Goal: Complete application form: Complete application form

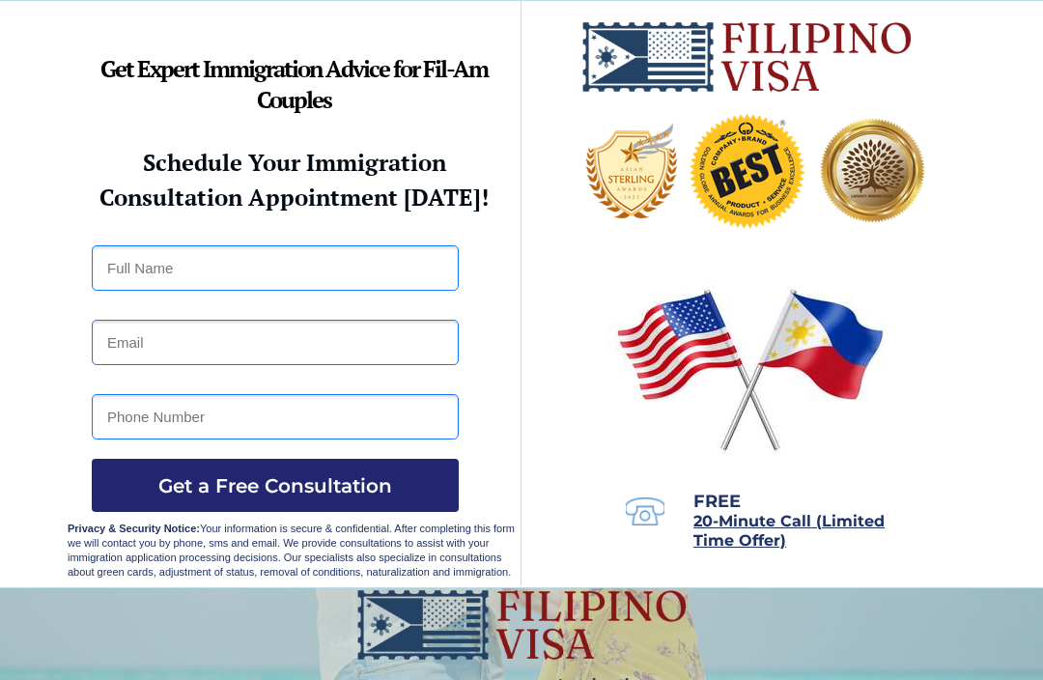
click at [382, 631] on img at bounding box center [521, 624] width 333 height 73
click at [197, 273] on input "text" at bounding box center [275, 267] width 367 height 45
click at [376, 350] on input "email" at bounding box center [275, 342] width 367 height 45
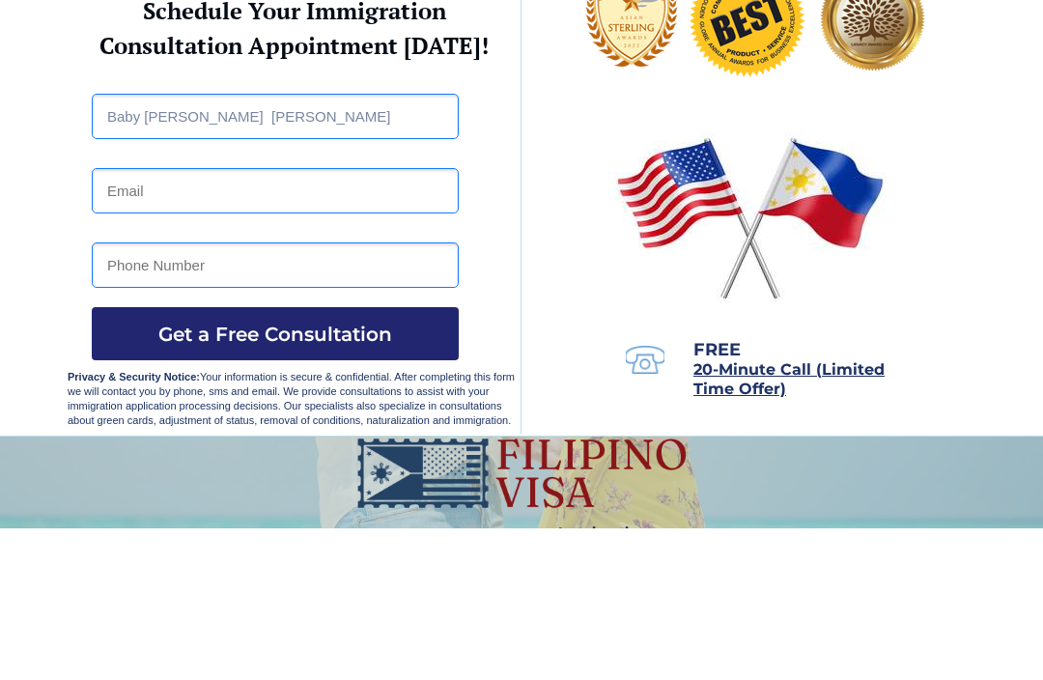
click at [319, 245] on input "Baby [PERSON_NAME] [PERSON_NAME]" at bounding box center [275, 267] width 367 height 45
type input "Baby [PERSON_NAME] [PERSON_NAME]"
click at [314, 320] on input "email" at bounding box center [275, 342] width 367 height 45
click at [259, 320] on input "email" at bounding box center [275, 342] width 367 height 45
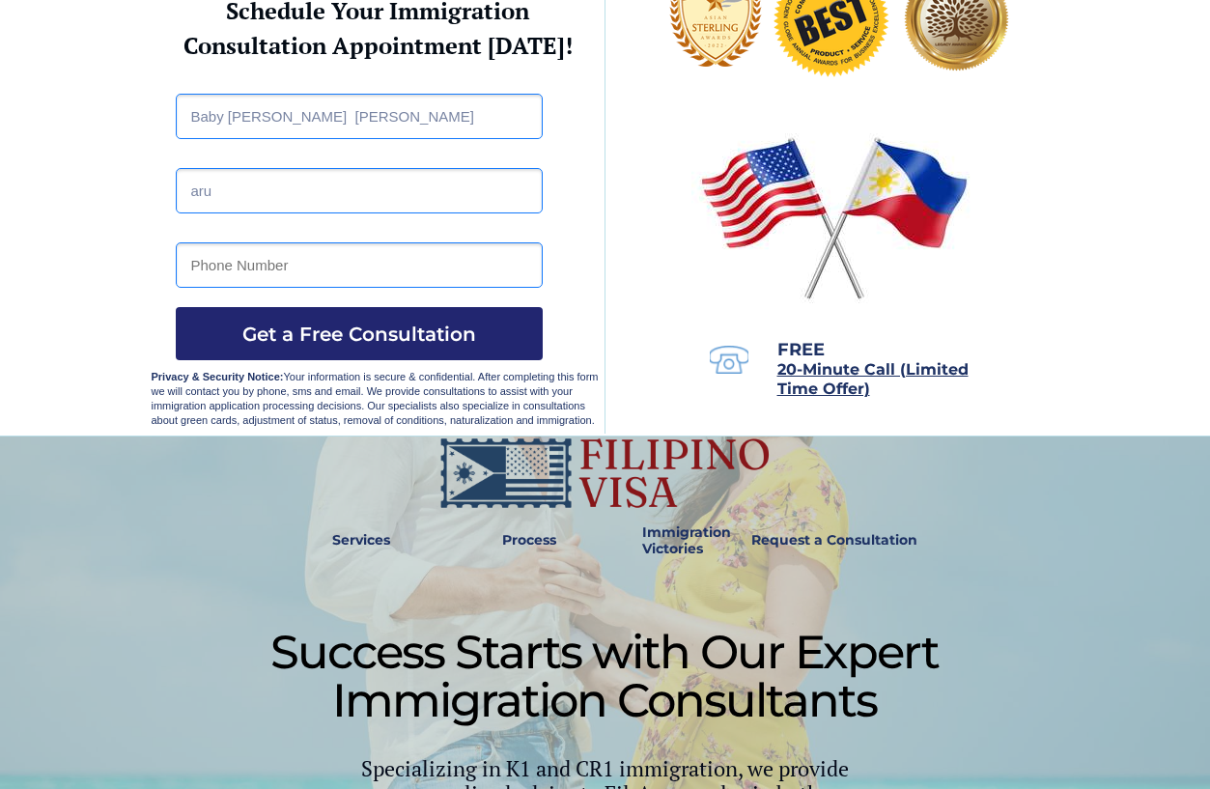
scroll to position [152, 0]
click at [396, 211] on input "aru" at bounding box center [359, 190] width 367 height 45
click at [395, 210] on input "aru" at bounding box center [359, 190] width 367 height 45
type input "aru"
click at [27, 306] on div at bounding box center [605, 142] width 1210 height 586
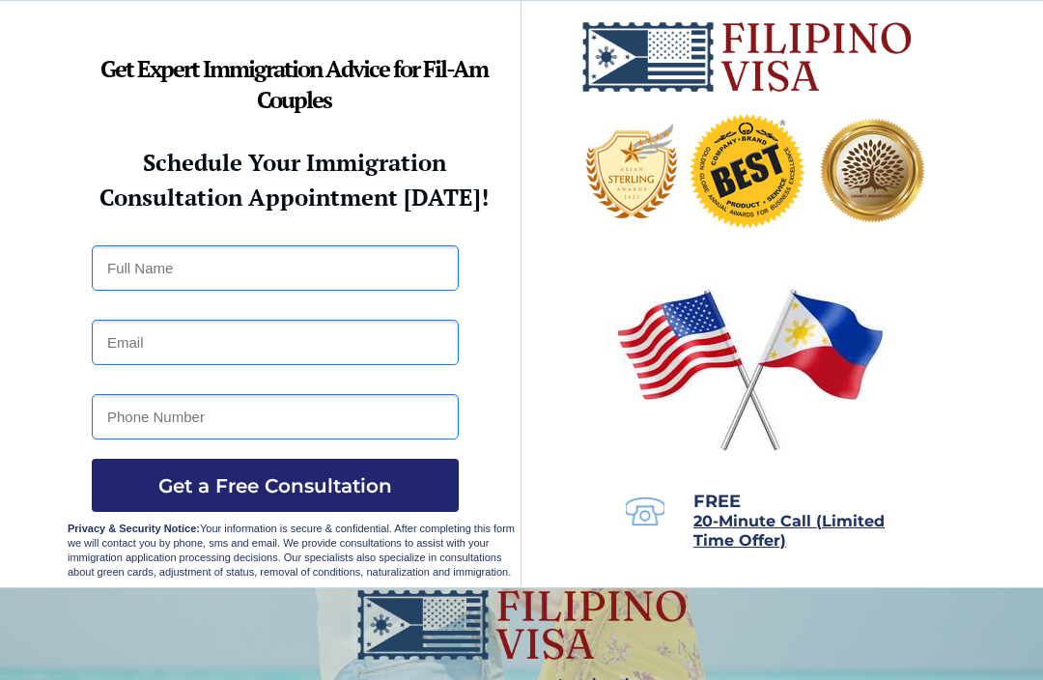
click at [134, 282] on input "text" at bounding box center [275, 267] width 367 height 45
type input "Baby jeany Abines Orendain"
click at [331, 324] on input "email" at bounding box center [275, 342] width 367 height 45
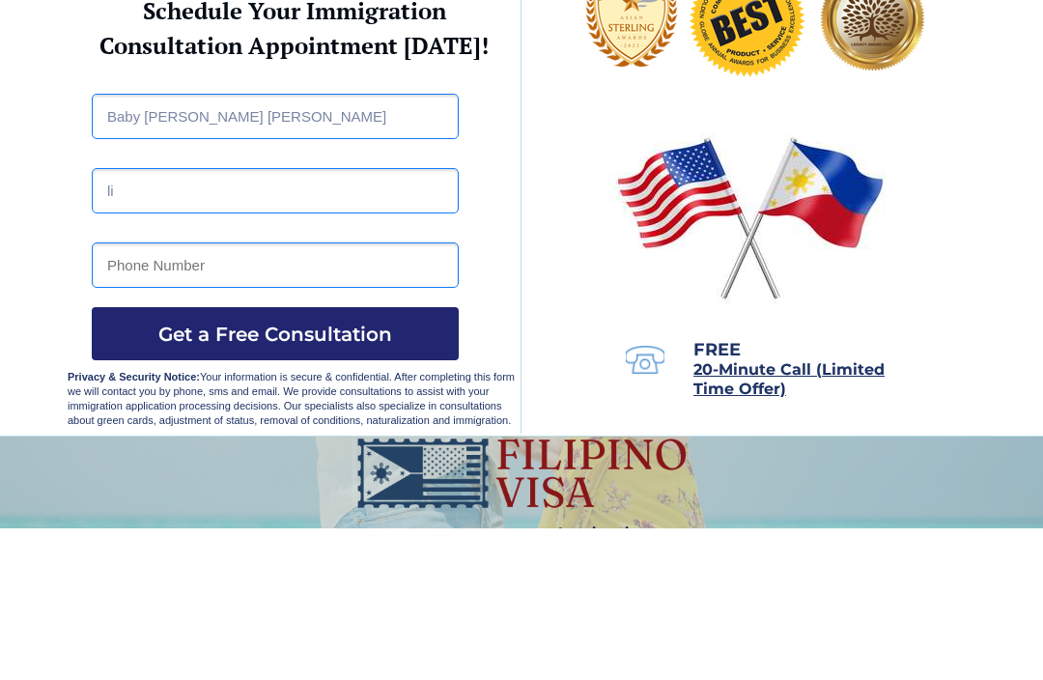
type input "l"
type input "arubajamaicajeyan@gmail.com"
click at [360, 394] on input "tel" at bounding box center [275, 416] width 367 height 45
type input "09095965208"
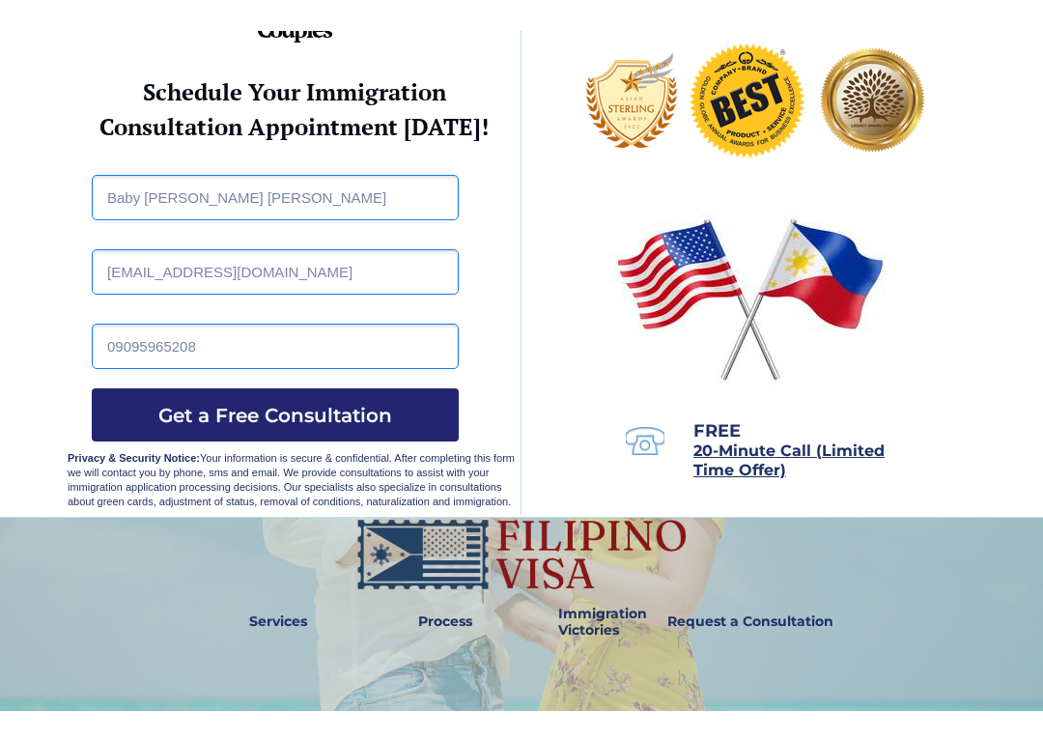
scroll to position [79, 0]
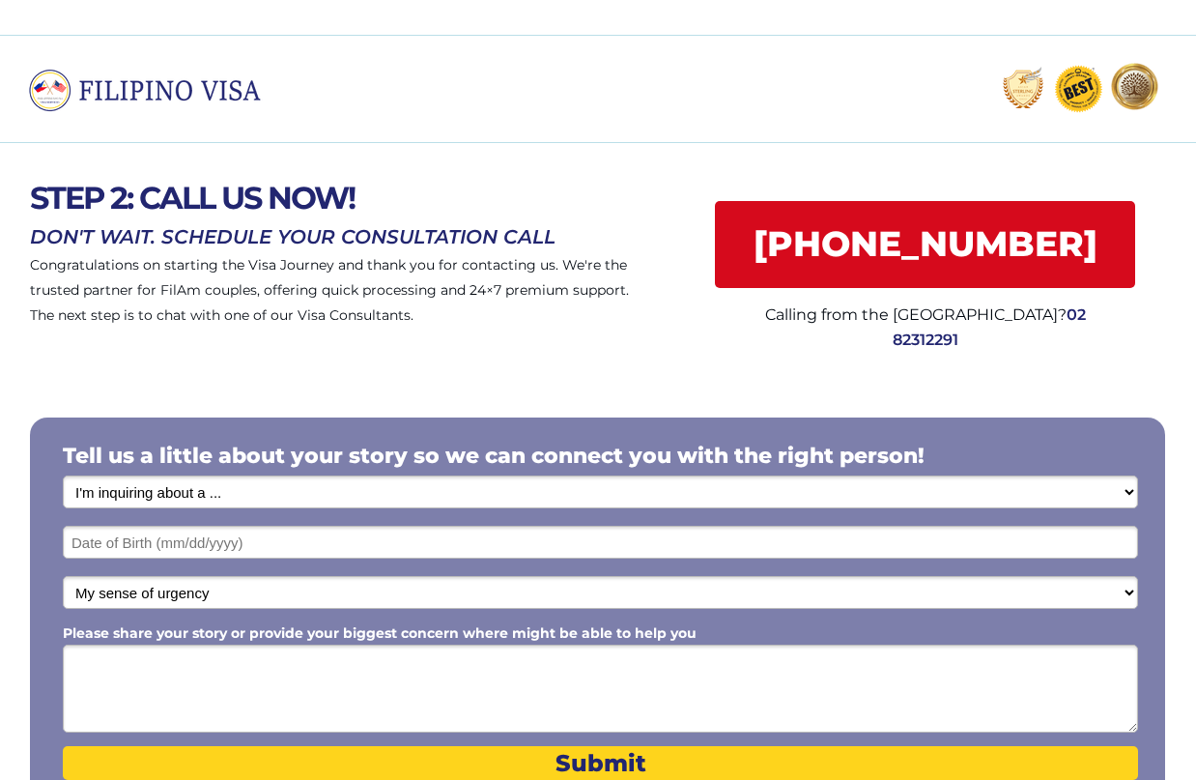
click at [270, 495] on select "I'm inquiring about a ... I don't know or other services Retirement Visa for Th…" at bounding box center [600, 491] width 1075 height 33
click at [244, 495] on select "I'm inquiring about a ... I don't know or other services Retirement Visa for Th…" at bounding box center [600, 491] width 1075 height 33
select select "1795"
click at [332, 497] on select "I'm inquiring about a ... I don't know or other services Retirement Visa for Th…" at bounding box center [600, 491] width 1075 height 33
select select
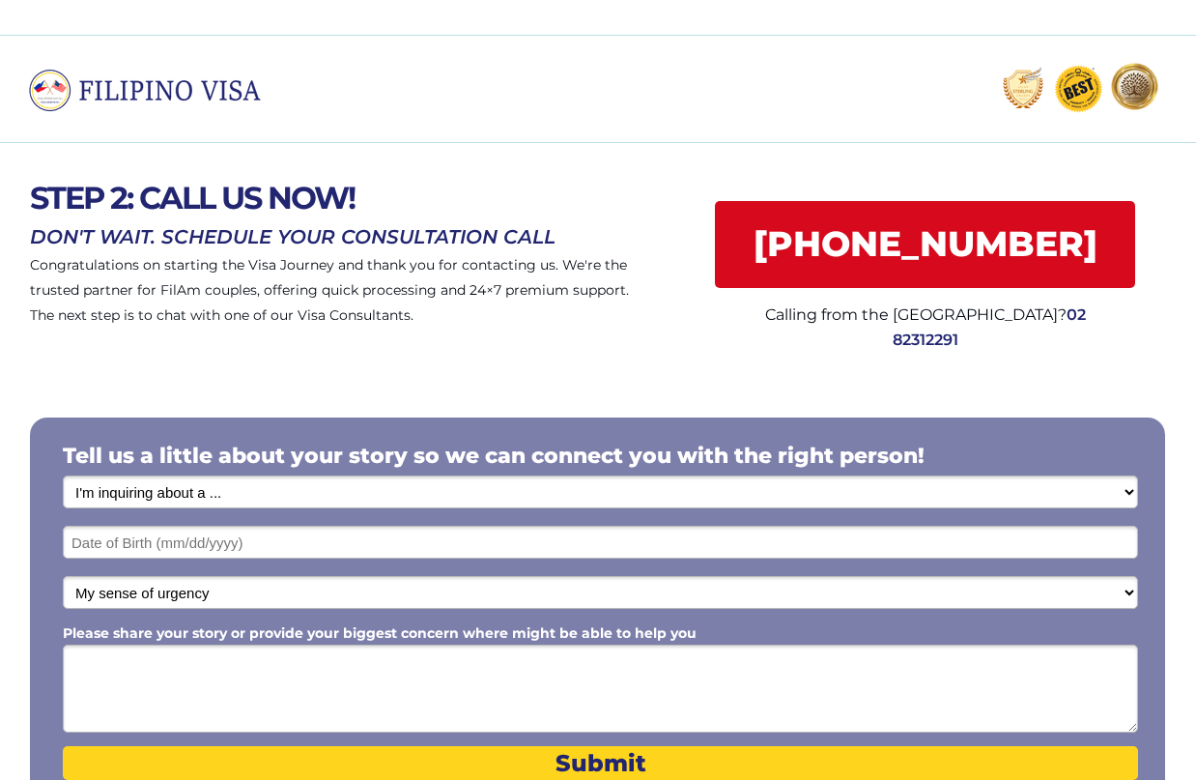
click at [260, 508] on select "I'm inquiring about a ... I don't know or other services Retirement Visa for Th…" at bounding box center [600, 491] width 1075 height 33
click at [257, 493] on select "I'm inquiring about a ... I don't know or other services Retirement Visa for Th…" at bounding box center [600, 491] width 1075 height 33
click at [227, 493] on select "I'm inquiring about a ... I don't know or other services Retirement Visa for Th…" at bounding box center [600, 491] width 1075 height 33
click at [290, 495] on select "I'm inquiring about a ... I don't know or other services Retirement Visa for Th…" at bounding box center [600, 491] width 1075 height 33
click at [289, 495] on select "I'm inquiring about a ... I don't know or other services Retirement Visa for Th…" at bounding box center [600, 491] width 1075 height 33
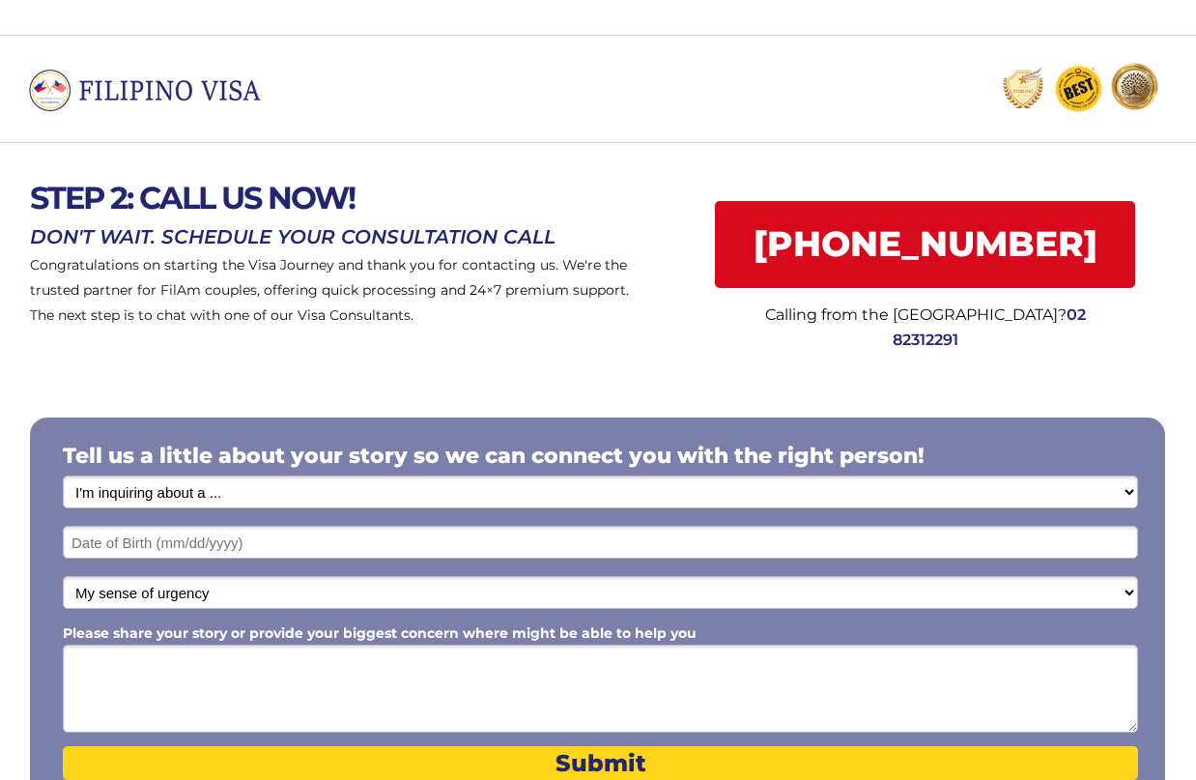
click at [316, 492] on select "I'm inquiring about a ... I don't know or other services Retirement Visa for Th…" at bounding box center [600, 491] width 1075 height 33
click at [273, 536] on input "text" at bounding box center [600, 542] width 1075 height 33
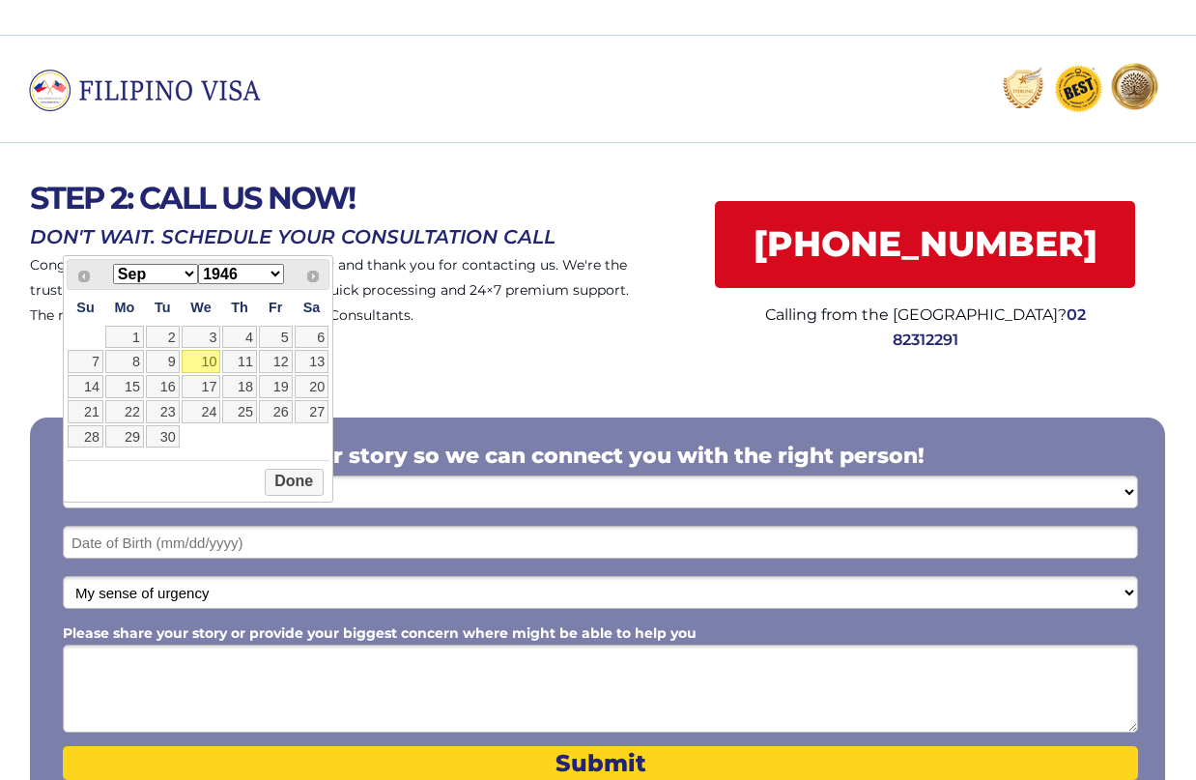
click at [116, 285] on div "Jan Feb Mar Apr May Jun Jul Aug Sep Oct Nov Dec 1946 1947 1948 1949 1950 1951 1…" at bounding box center [197, 274] width 189 height 22
click at [137, 276] on select "Jan Feb Mar Apr May Jun Jul Aug Sep Oct Nov Dec" at bounding box center [155, 274] width 85 height 20
click at [241, 271] on select "1946 1947 1948 1949 1950 1951 1952 1953 1954 1955 1956 1957 1958 1959 1960 1961…" at bounding box center [240, 274] width 85 height 20
click at [225, 283] on select "1946 1947 1948 1949 1950 1951 1952 1953 1954 1955 1956 1957 1958 1959 1960 1961…" at bounding box center [240, 274] width 85 height 20
click at [221, 269] on select "1946 1947 1948 1949 1950 1951 1952 1953 1954 1955 1956 1957 1958 1959 1960 1961…" at bounding box center [240, 274] width 85 height 20
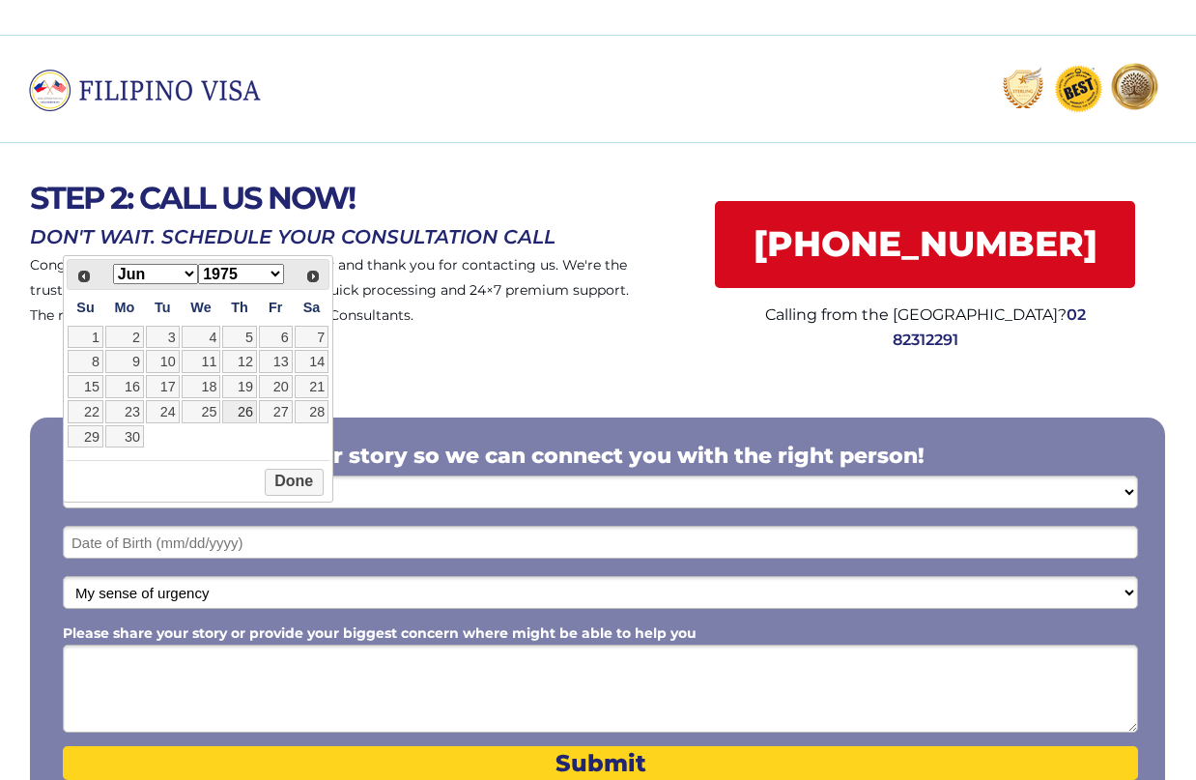
click at [251, 423] on link "26" at bounding box center [239, 411] width 34 height 23
type input "06/26/1975"
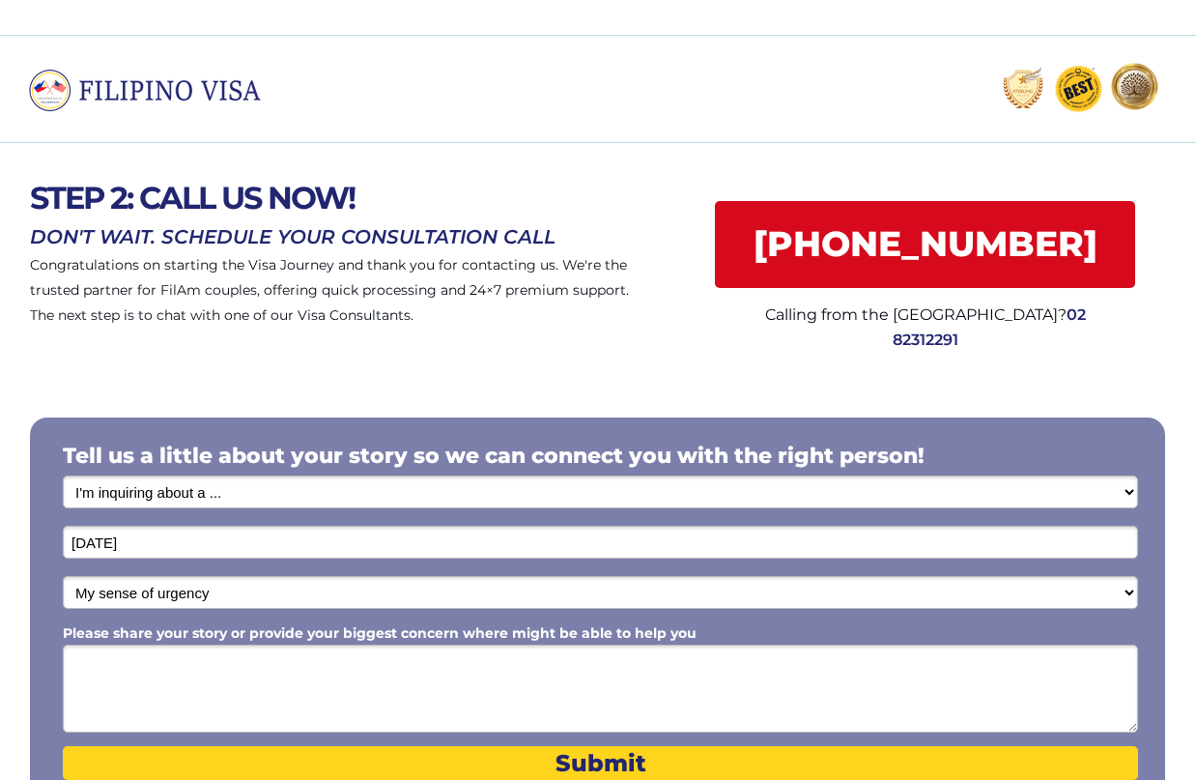
click at [259, 500] on select "I'm inquiring about a ... I don't know or other services Retirement Visa for Th…" at bounding box center [600, 491] width 1075 height 33
click at [285, 485] on select "I'm inquiring about a ... I don't know or other services Retirement Visa for Th…" at bounding box center [600, 491] width 1075 height 33
click at [99, 490] on select "I'm inquiring about a ... I don't know or other services Retirement Visa for Th…" at bounding box center [600, 491] width 1075 height 33
select select "1801"
